Goal: Navigation & Orientation: Find specific page/section

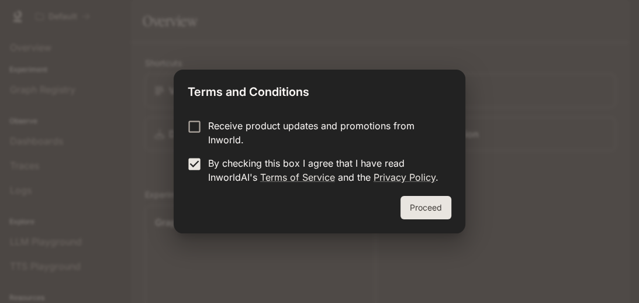
click at [411, 204] on button "Proceed" at bounding box center [426, 207] width 51 height 23
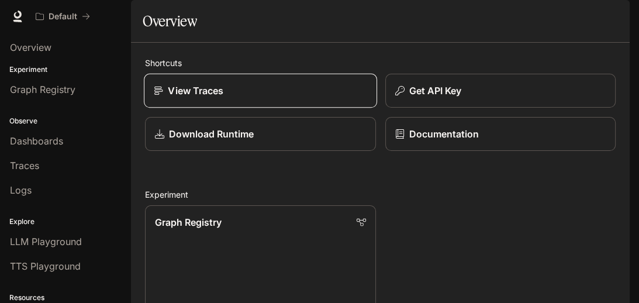
click at [360, 98] on div "View Traces" at bounding box center [260, 91] width 213 height 14
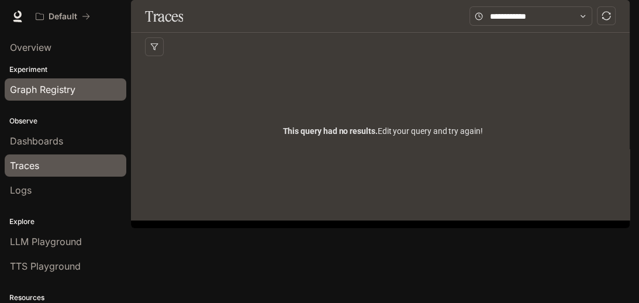
click at [69, 91] on span "Graph Registry" at bounding box center [43, 89] width 66 height 14
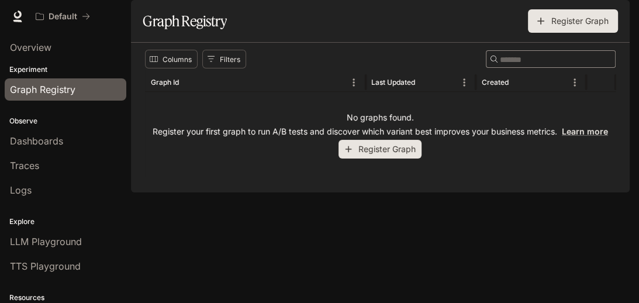
click at [60, 67] on p "Experiment" at bounding box center [65, 69] width 131 height 11
click at [43, 71] on p "Experiment" at bounding box center [65, 69] width 131 height 11
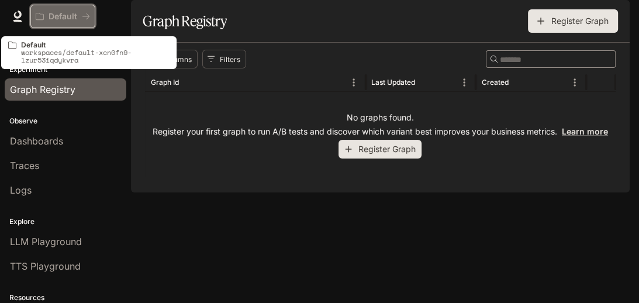
click at [89, 18] on icon "All workspaces" at bounding box center [86, 16] width 8 height 8
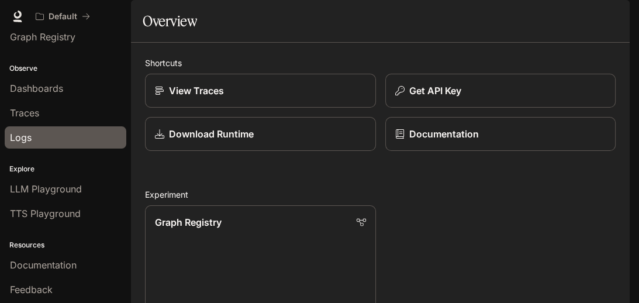
scroll to position [75, 0]
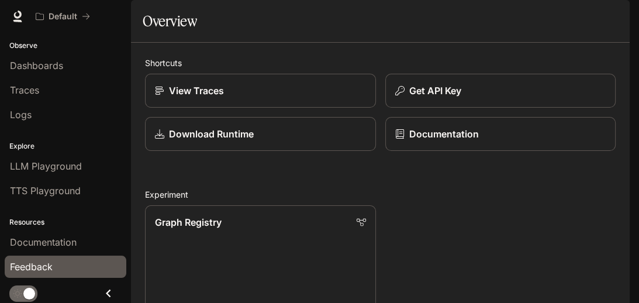
click at [87, 260] on div "Feedback" at bounding box center [65, 267] width 111 height 14
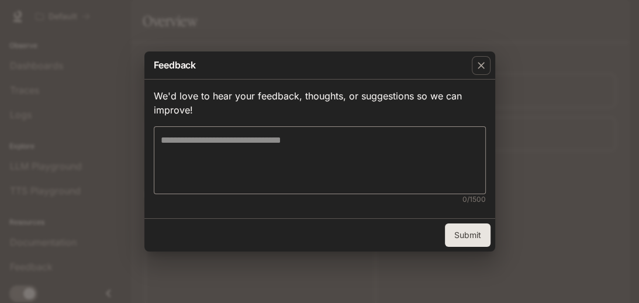
drag, startPoint x: 487, startPoint y: 64, endPoint x: 490, endPoint y: 41, distance: 23.0
click at [487, 64] on div "button" at bounding box center [481, 65] width 19 height 19
